Goal: Task Accomplishment & Management: Use online tool/utility

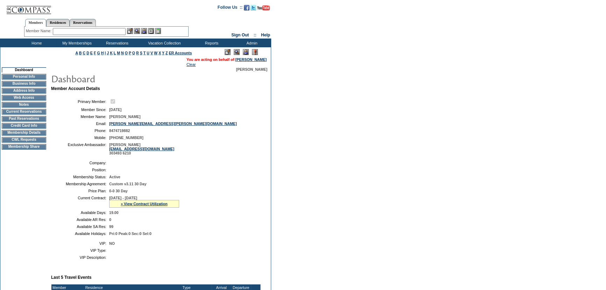
drag, startPoint x: 350, startPoint y: 201, endPoint x: 342, endPoint y: 199, distance: 8.4
click at [349, 201] on form "Follow Us ::" at bounding box center [303, 254] width 606 height 509
click at [349, 37] on form "Follow Us ::" at bounding box center [303, 254] width 606 height 509
click at [233, 163] on td at bounding box center [183, 163] width 149 height 4
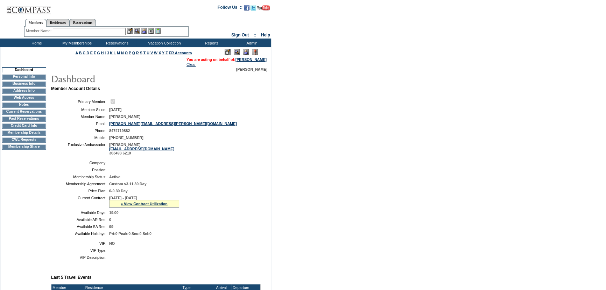
click at [17, 142] on td "CWL Requests" at bounding box center [24, 140] width 44 height 6
click at [163, 52] on td "Residence Collection" at bounding box center [165, 52] width 55 height 7
click at [372, 86] on form "Follow Us ::" at bounding box center [303, 254] width 606 height 509
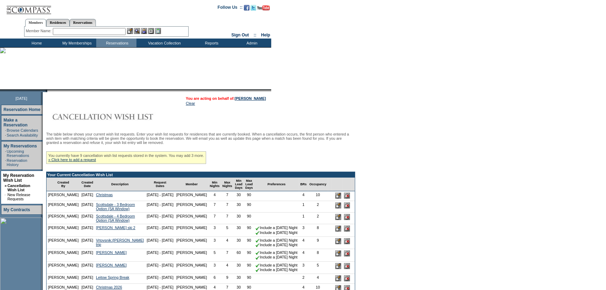
click at [397, 148] on form "Follow Us ::" at bounding box center [303, 279] width 606 height 559
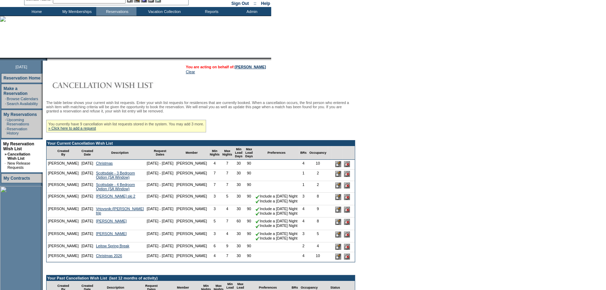
click at [393, 146] on form "Follow Us ::" at bounding box center [303, 248] width 606 height 559
click at [401, 129] on form "Follow Us ::" at bounding box center [303, 248] width 606 height 559
click at [465, 87] on form "Follow Us ::" at bounding box center [303, 248] width 606 height 559
click at [460, 86] on form "Follow Us ::" at bounding box center [303, 248] width 606 height 559
click at [426, 142] on form "Follow Us ::" at bounding box center [303, 248] width 606 height 559
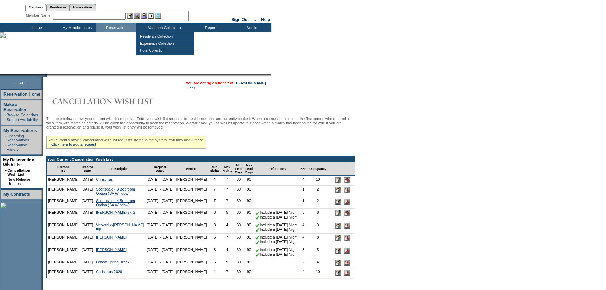
scroll to position [0, 0]
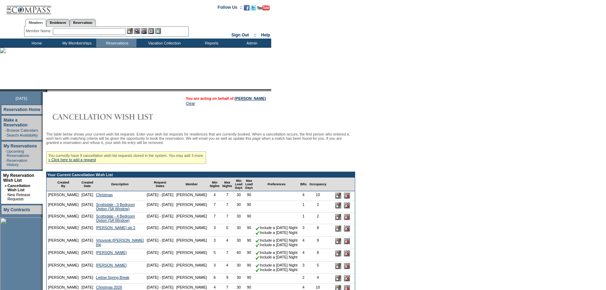
click at [385, 129] on form "Follow Us ::" at bounding box center [303, 279] width 606 height 559
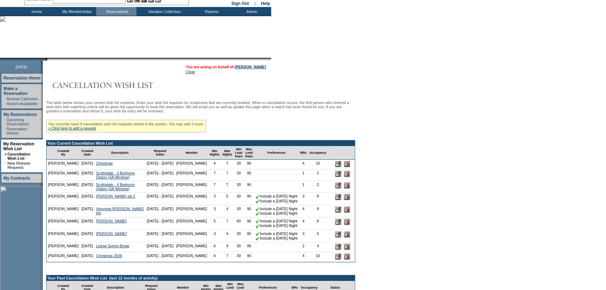
click at [385, 126] on form "Follow Us ::" at bounding box center [303, 248] width 606 height 559
click at [426, 61] on form "Follow Us ::" at bounding box center [303, 248] width 606 height 559
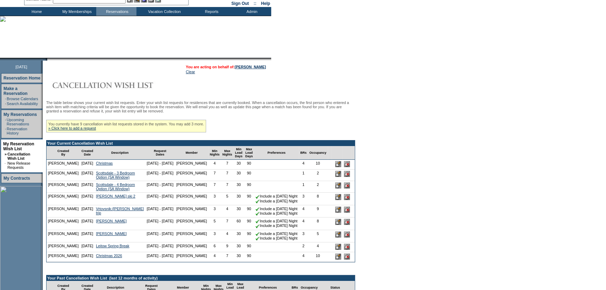
click at [416, 88] on form "Follow Us ::" at bounding box center [303, 248] width 606 height 559
click at [427, 100] on form "Follow Us ::" at bounding box center [303, 248] width 606 height 559
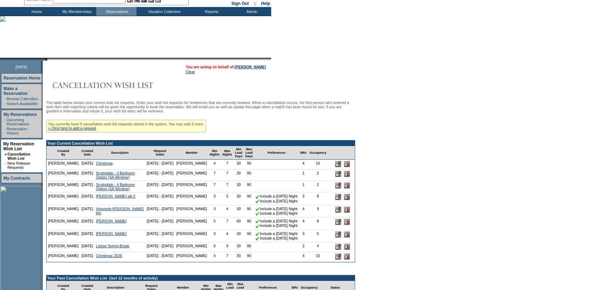
click at [381, 95] on form "Follow Us ::" at bounding box center [303, 248] width 606 height 559
click at [40, 11] on td "Home" at bounding box center [36, 11] width 40 height 9
